Goal: Navigation & Orientation: Find specific page/section

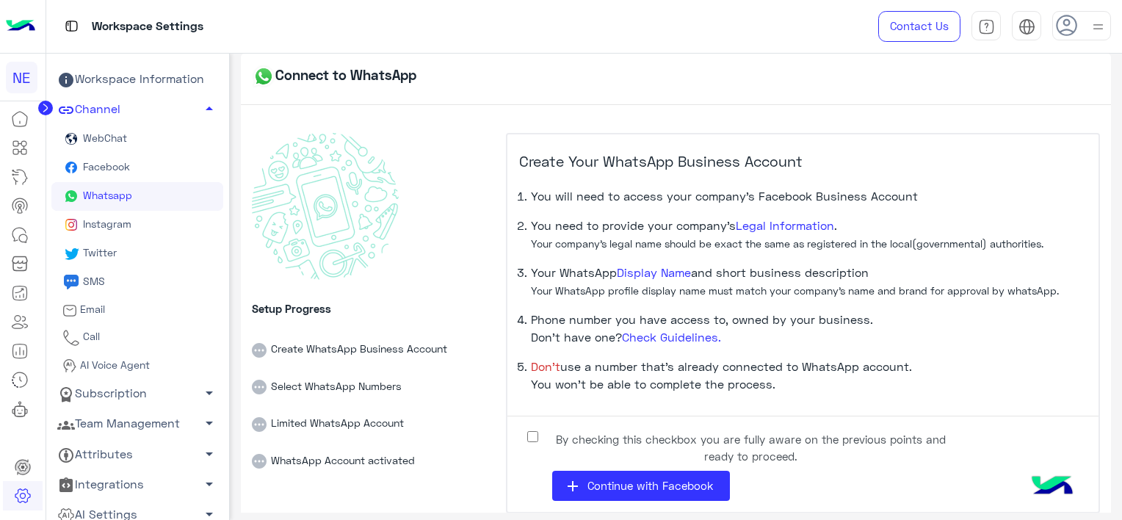
scroll to position [16, 0]
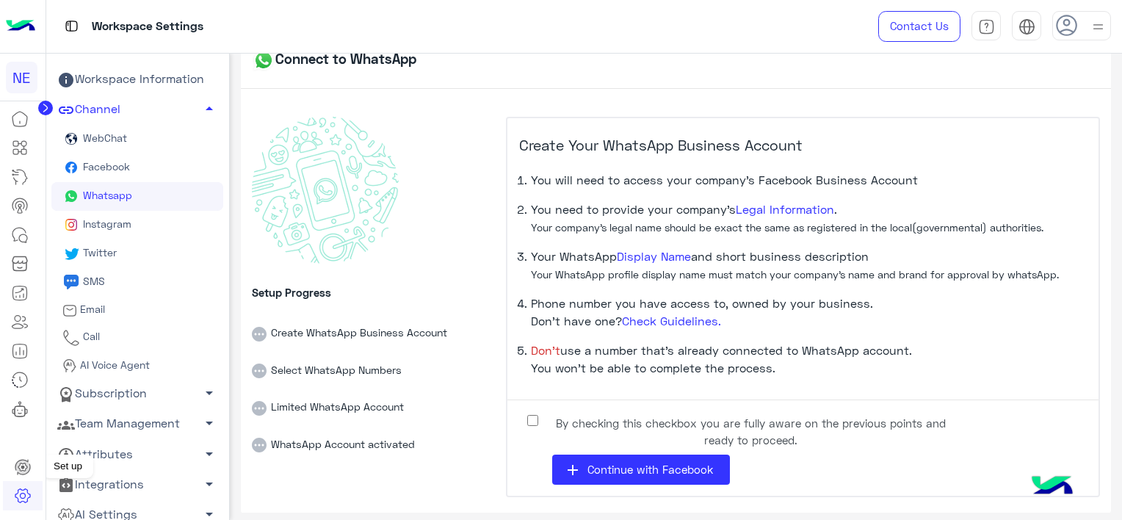
click at [25, 465] on icon at bounding box center [23, 467] width 18 height 18
click at [18, 466] on icon at bounding box center [23, 467] width 18 height 18
click at [646, 221] on small "Your company’s legal name should be exact the same as registered in the local(g…" at bounding box center [787, 227] width 512 height 12
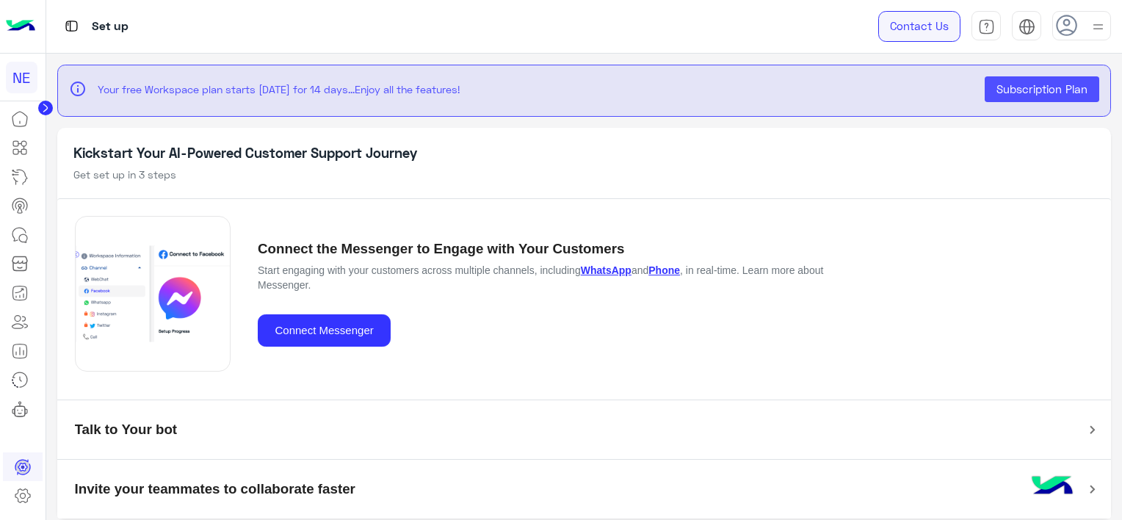
click at [907, 21] on link "Contact Us" at bounding box center [919, 26] width 82 height 31
click at [25, 498] on icon at bounding box center [23, 496] width 18 height 18
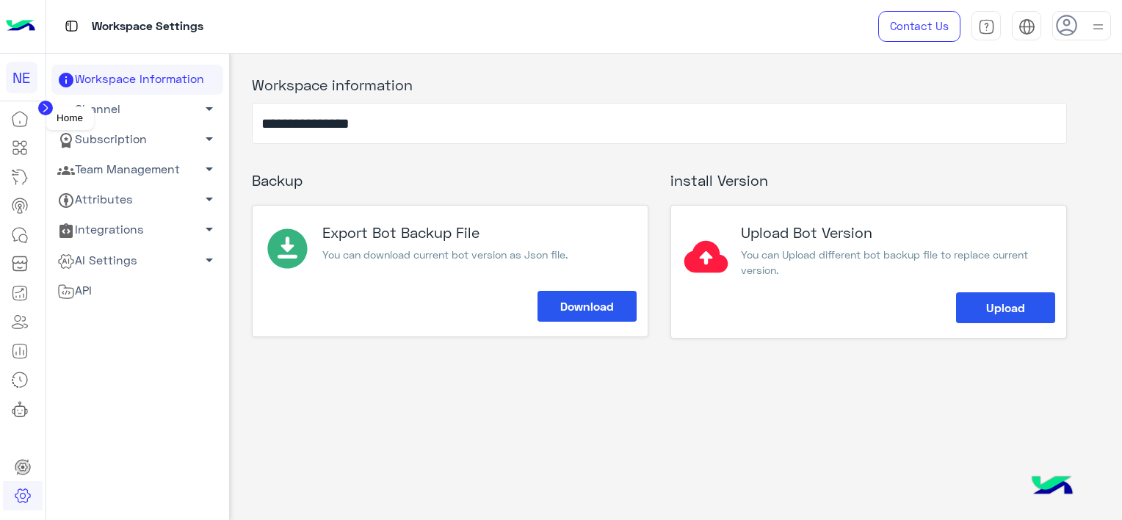
click at [18, 126] on icon at bounding box center [20, 119] width 18 height 18
